Goal: Information Seeking & Learning: Learn about a topic

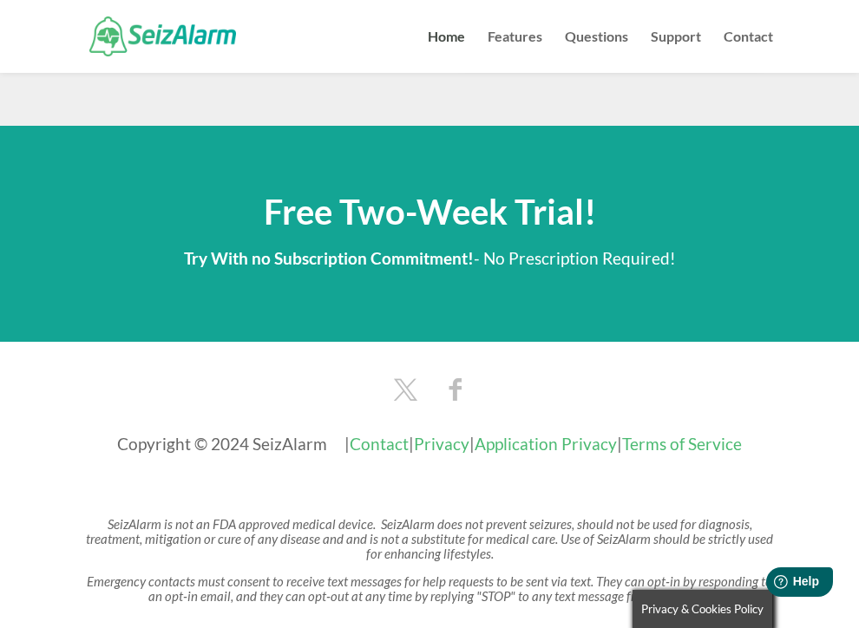
scroll to position [3045, 0]
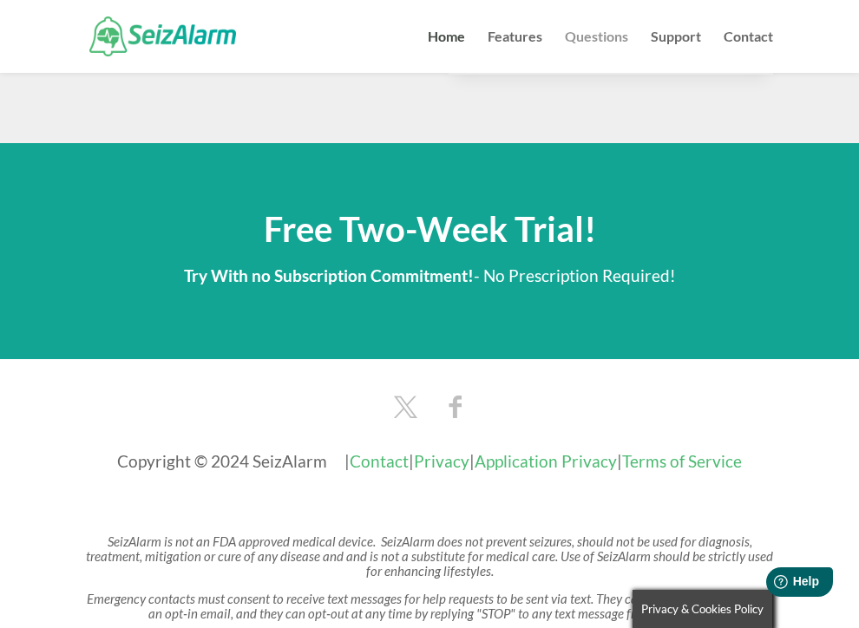
click at [588, 37] on link "Questions" at bounding box center [596, 51] width 63 height 43
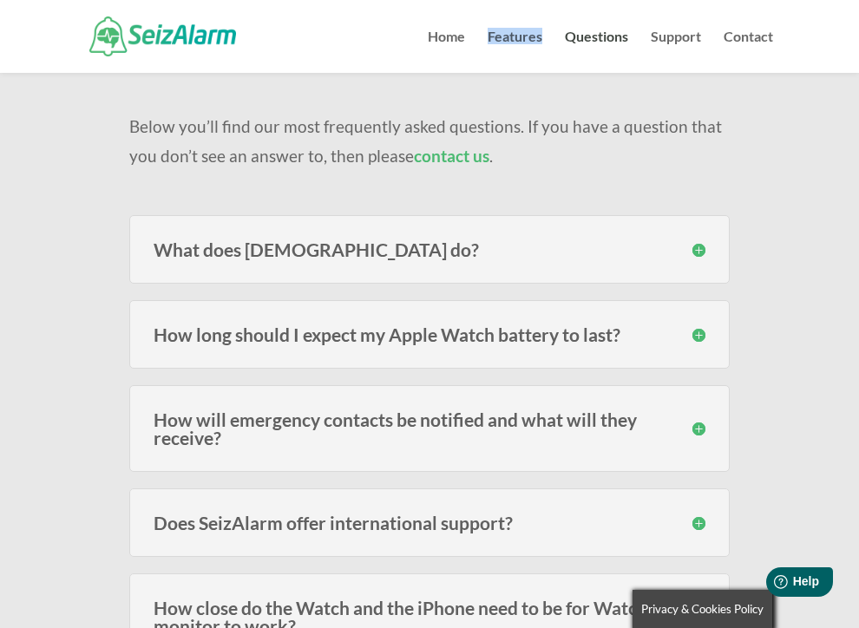
scroll to position [124, 0]
click at [331, 353] on div "How long should I expect my Apple Watch battery to last? Users of the models fr…" at bounding box center [429, 335] width 601 height 69
click at [300, 335] on h3 "How long should I expect my Apple Watch battery to last?" at bounding box center [430, 335] width 552 height 18
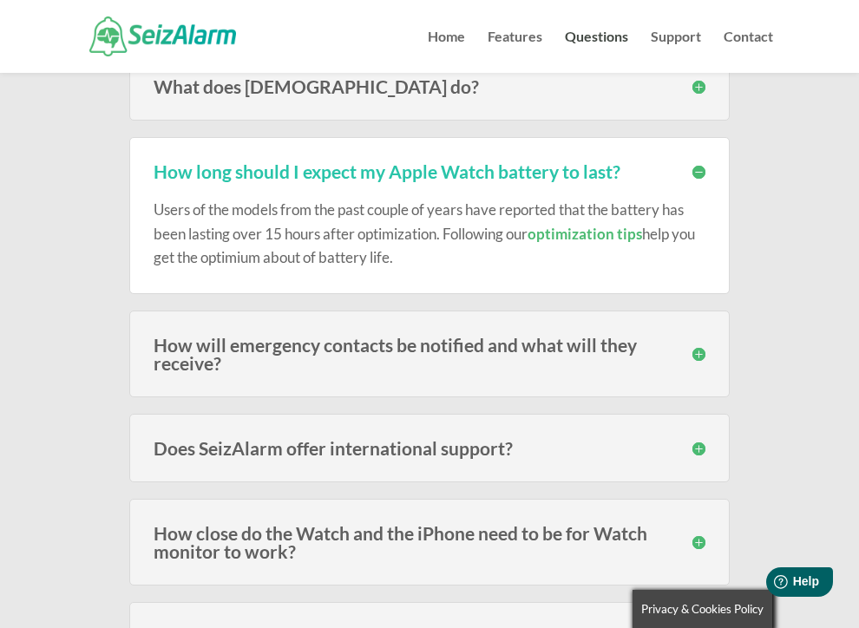
scroll to position [312, 0]
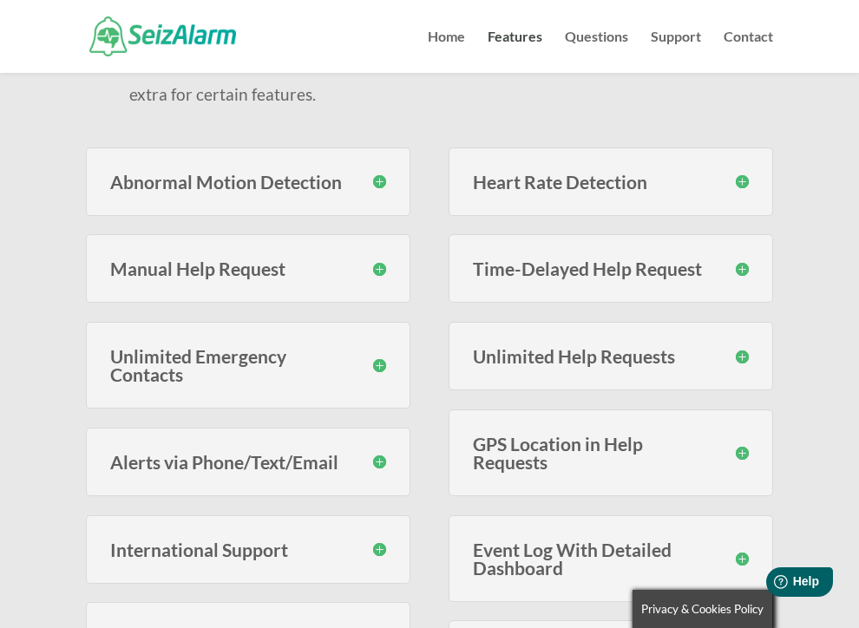
scroll to position [423, 0]
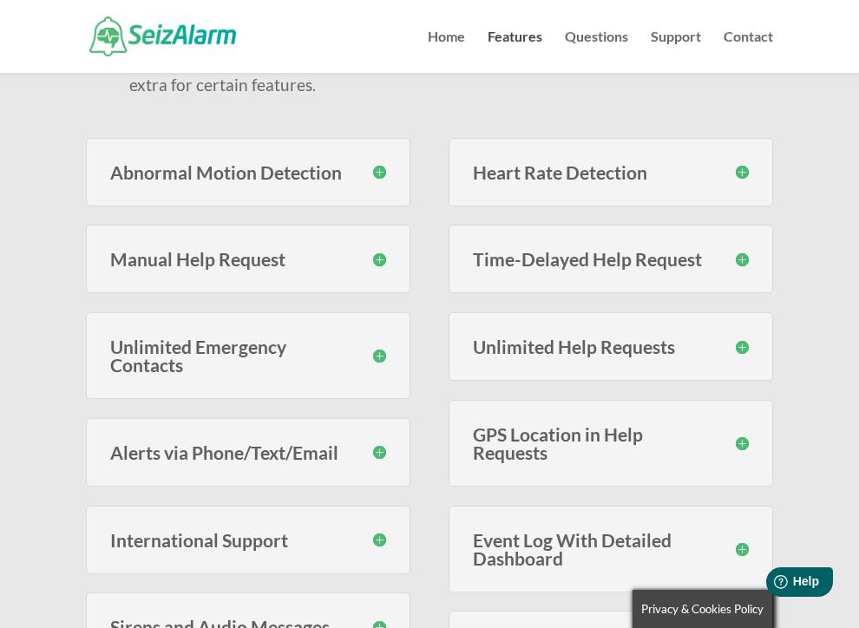
click at [236, 450] on h3 "Alerts via Phone/Text/Email" at bounding box center [248, 453] width 276 height 18
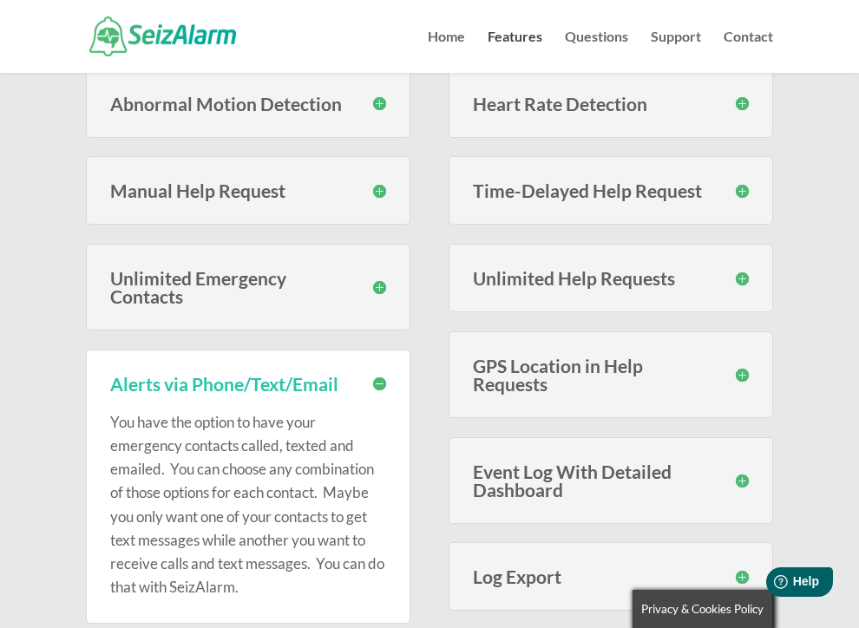
scroll to position [700, 0]
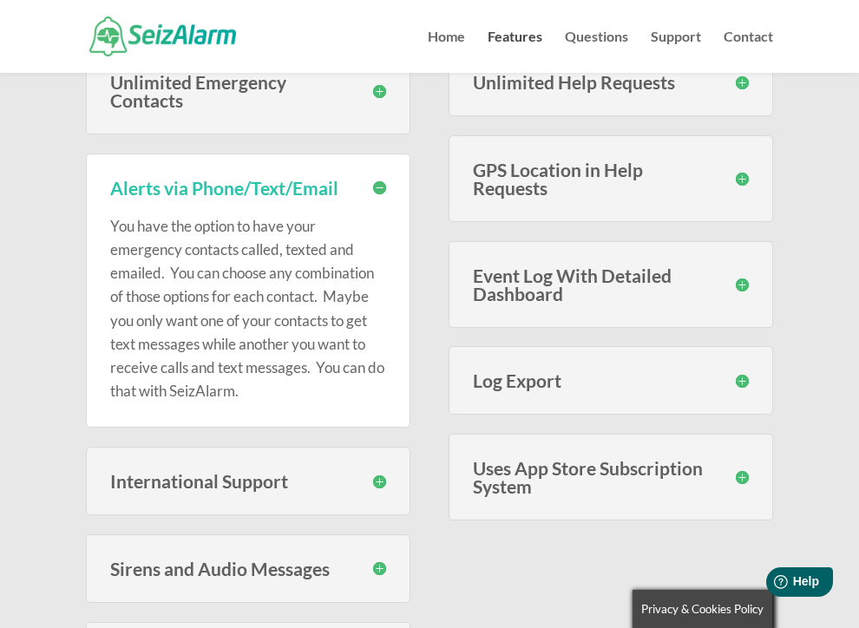
drag, startPoint x: 141, startPoint y: 223, endPoint x: 142, endPoint y: 275, distance: 52.1
click at [154, 286] on p "You have the option to have your emergency contacts called, texted and emailed.…" at bounding box center [248, 308] width 276 height 189
click at [174, 484] on h3 "International Support" at bounding box center [248, 481] width 276 height 18
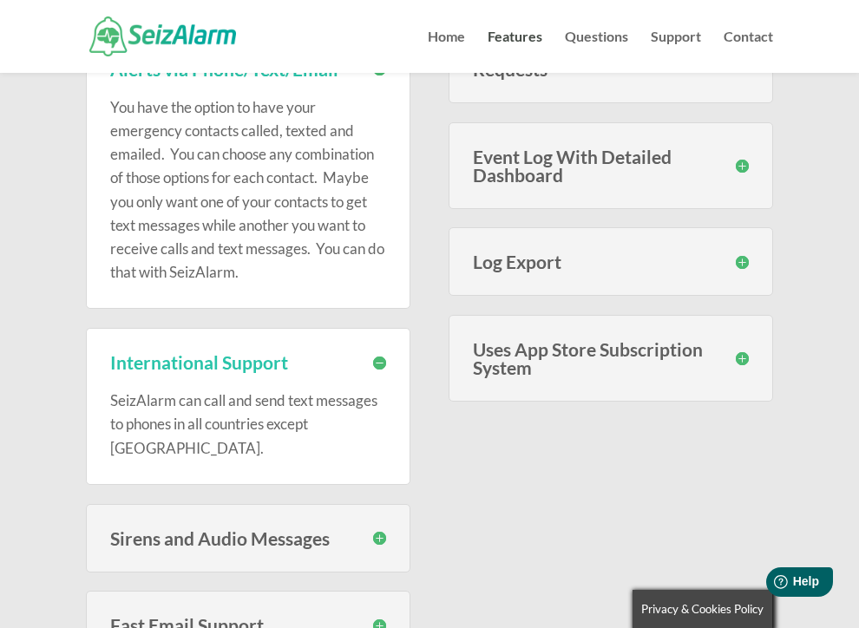
scroll to position [819, 0]
click at [698, 168] on h3 "Event Log With Detailed Dashboard" at bounding box center [611, 166] width 276 height 36
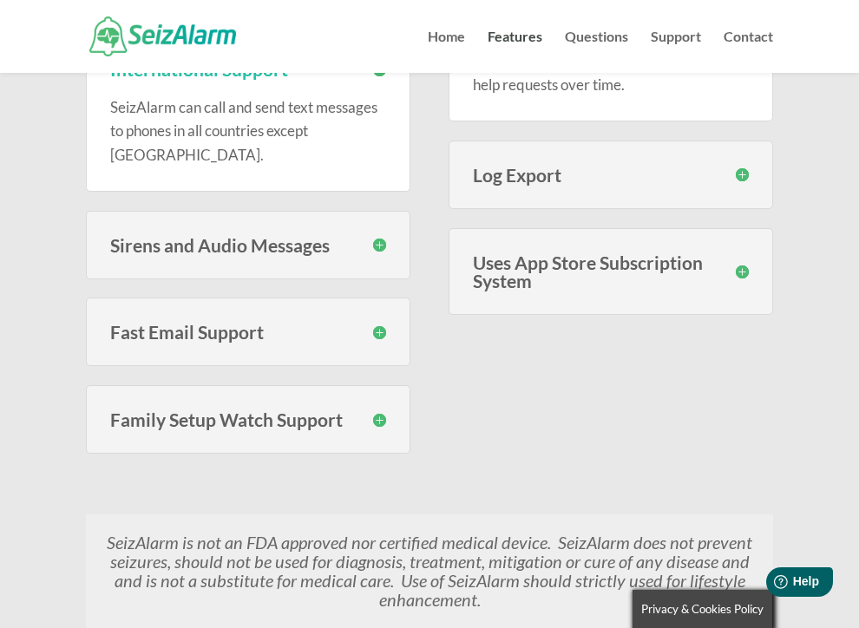
scroll to position [1312, 0]
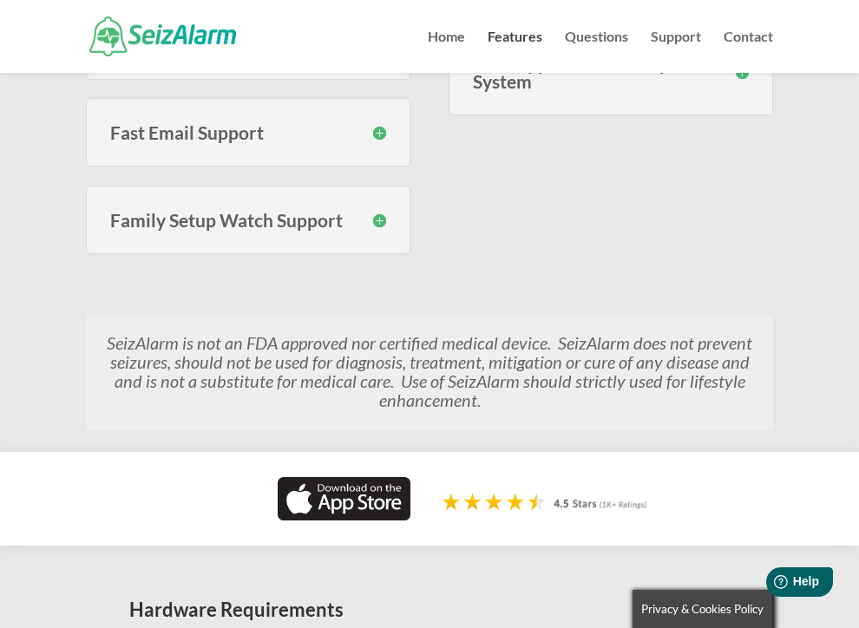
click at [184, 211] on h3 "Family Setup Watch Support" at bounding box center [248, 220] width 276 height 18
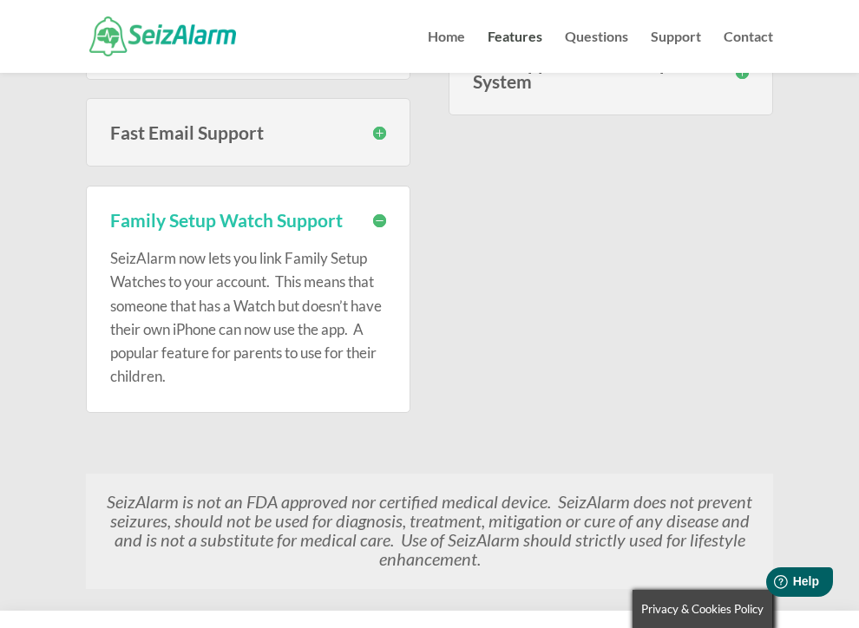
drag, startPoint x: 114, startPoint y: 234, endPoint x: 271, endPoint y: 284, distance: 164.7
click at [275, 288] on p "SeizAlarm now lets you link Family Setup Watches to your account. This means th…" at bounding box center [248, 317] width 276 height 141
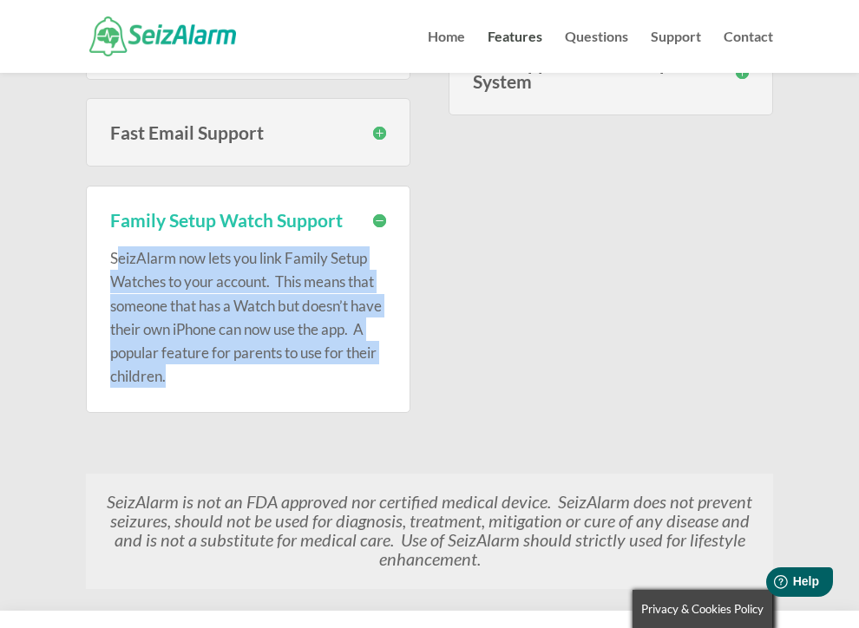
drag, startPoint x: 119, startPoint y: 235, endPoint x: 253, endPoint y: 359, distance: 182.4
click at [253, 359] on p "SeizAlarm now lets you link Family Setup Watches to your account. This means th…" at bounding box center [248, 317] width 276 height 141
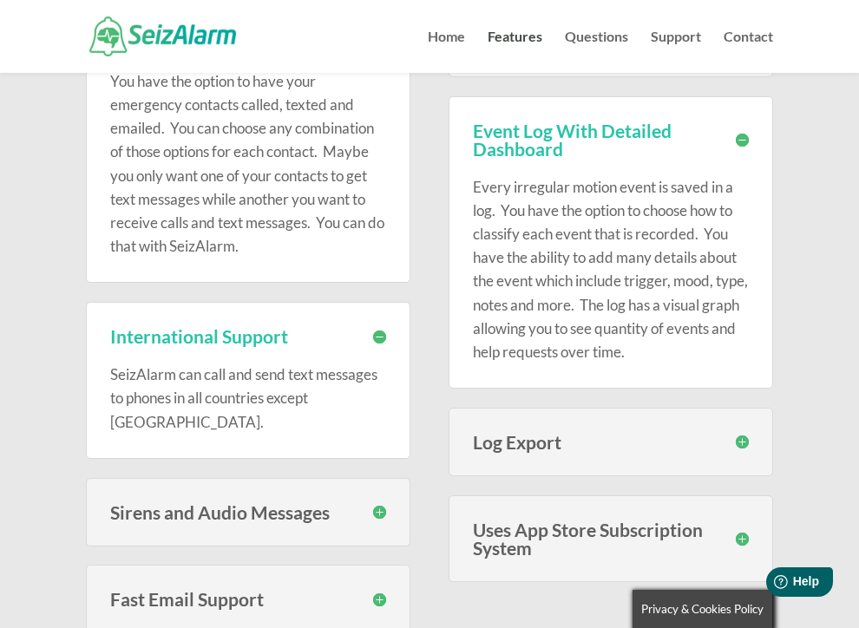
scroll to position [842, 0]
